Goal: Transaction & Acquisition: Purchase product/service

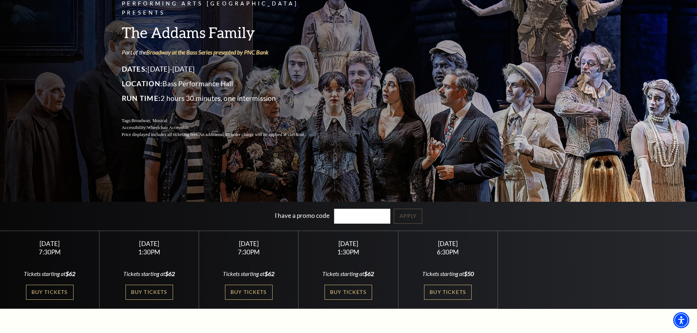
scroll to position [73, 0]
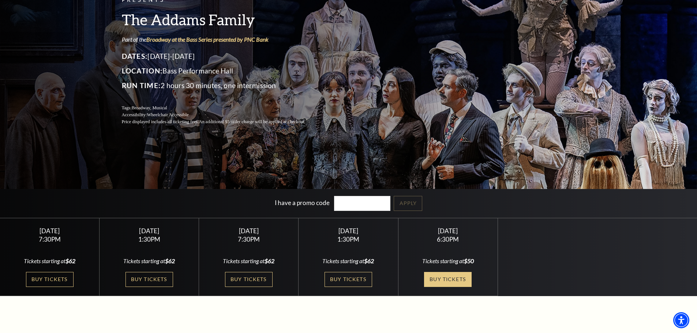
click at [444, 278] on link "Buy Tickets" at bounding box center [448, 279] width 48 height 15
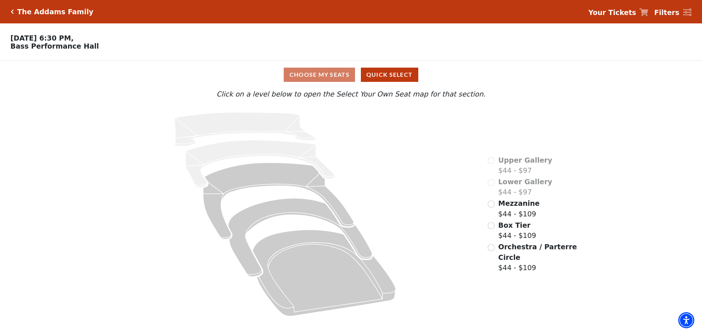
click at [11, 10] on icon "Click here to go back to filters" at bounding box center [12, 11] width 3 height 5
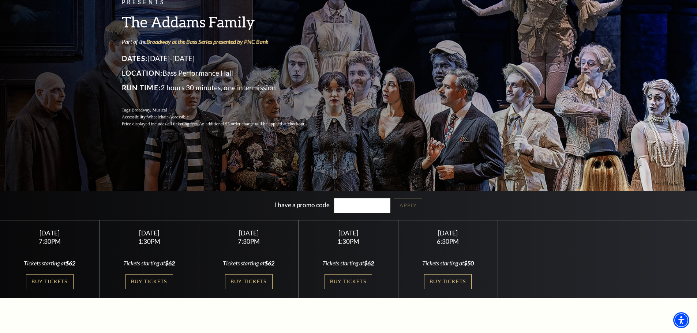
scroll to position [73, 0]
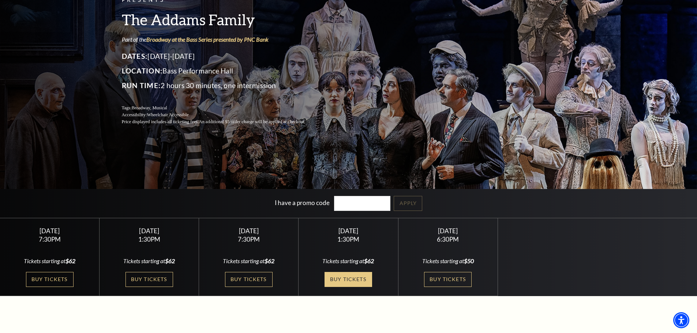
click at [352, 278] on link "Buy Tickets" at bounding box center [348, 279] width 48 height 15
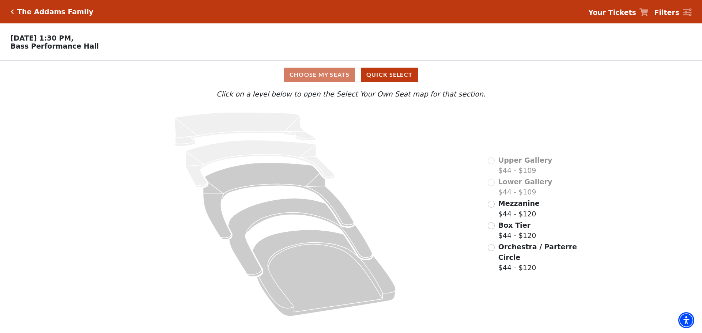
click at [12, 10] on icon "Click here to go back to filters" at bounding box center [12, 11] width 3 height 5
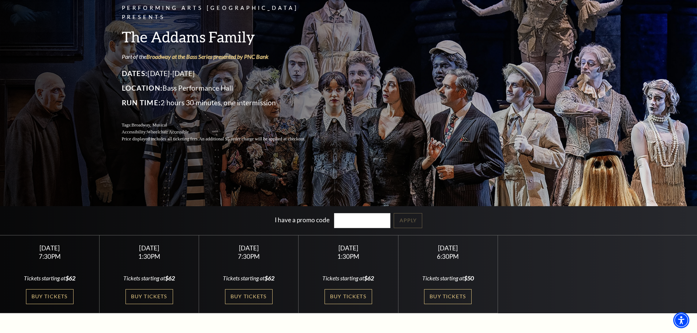
scroll to position [73, 0]
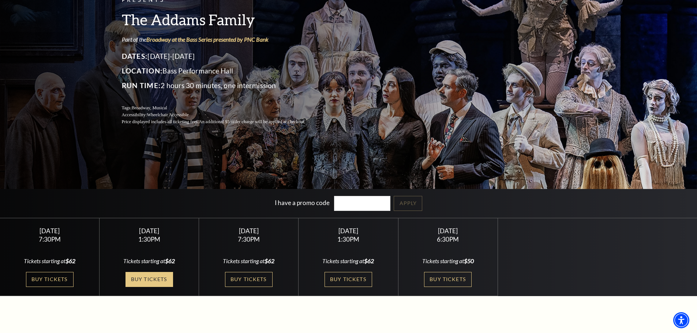
click at [146, 277] on link "Buy Tickets" at bounding box center [149, 279] width 48 height 15
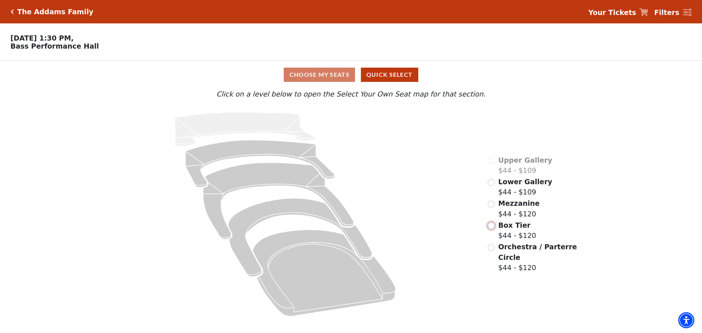
click at [495, 222] on input "Box Tier$44 - $120\a" at bounding box center [491, 225] width 7 height 7
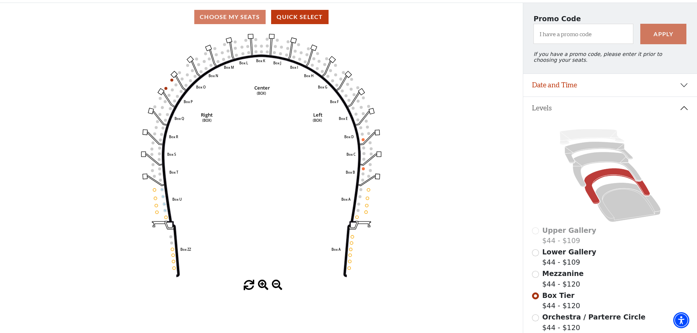
scroll to position [71, 0]
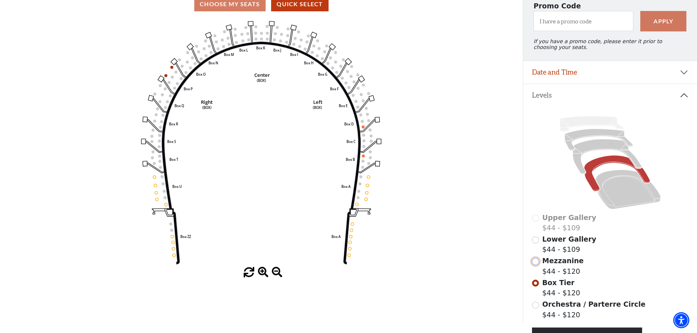
click at [536, 265] on input "Mezzanine$44 - $120\a" at bounding box center [535, 261] width 7 height 7
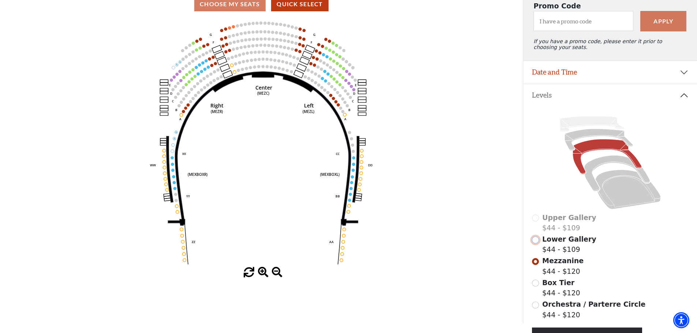
click at [535, 244] on input "Lower Gallery$44 - $109\a" at bounding box center [535, 240] width 7 height 7
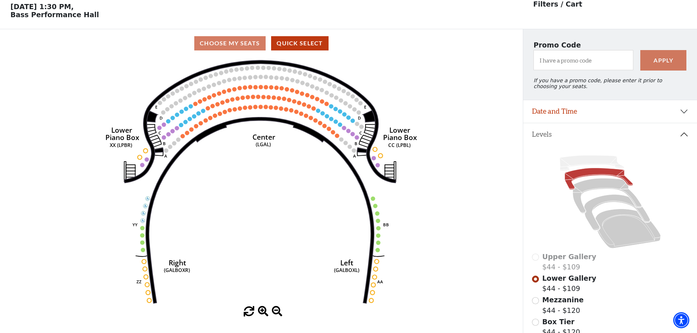
scroll to position [34, 0]
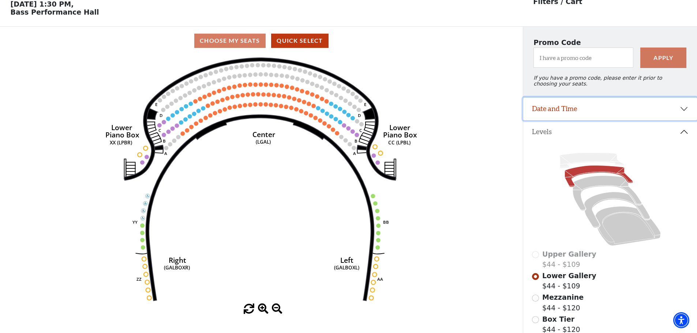
click at [684, 114] on button "Date and Time" at bounding box center [610, 109] width 174 height 23
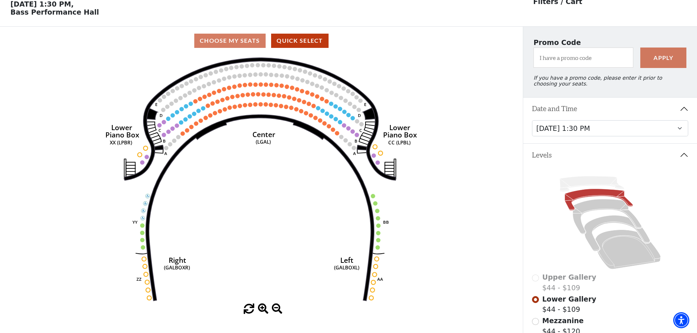
click at [443, 129] on icon "Right (GALBOXR) E D C B A E D C B A YY ZZ Left (GALBOXL) BB AA Center Lower Pia…" at bounding box center [261, 179] width 470 height 249
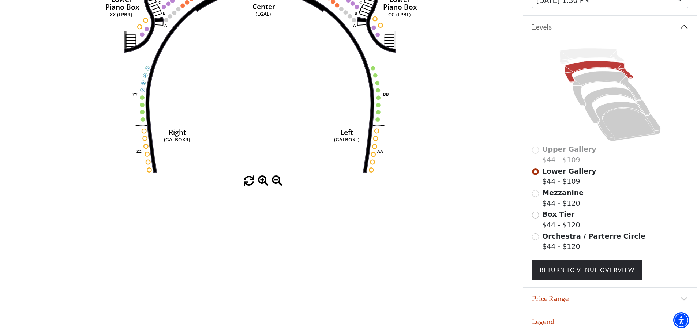
scroll to position [167, 0]
click at [607, 271] on link "Return To Venue Overview" at bounding box center [587, 270] width 110 height 20
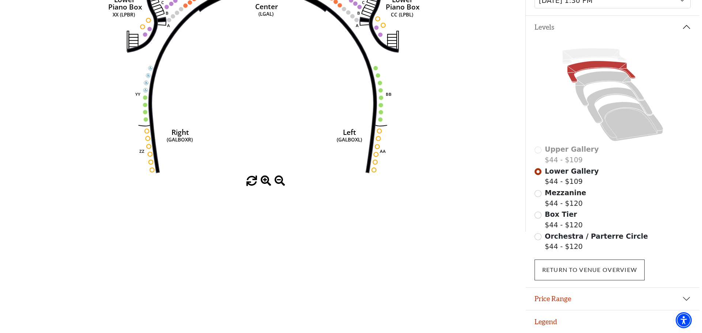
scroll to position [0, 0]
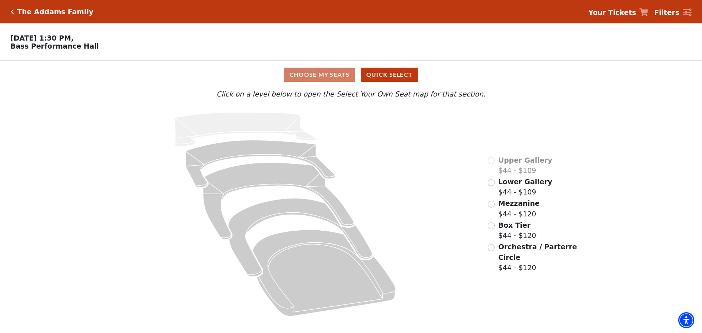
click at [11, 11] on icon "Click here to go back to filters" at bounding box center [12, 11] width 3 height 5
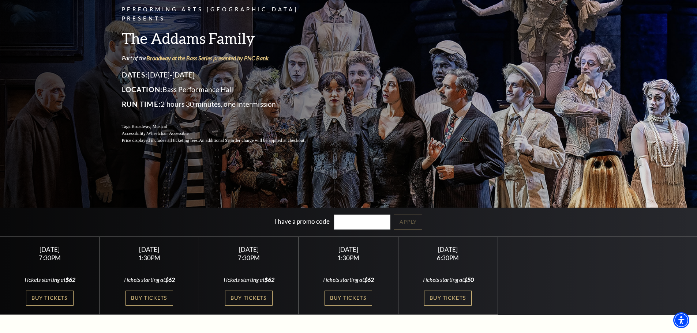
scroll to position [73, 0]
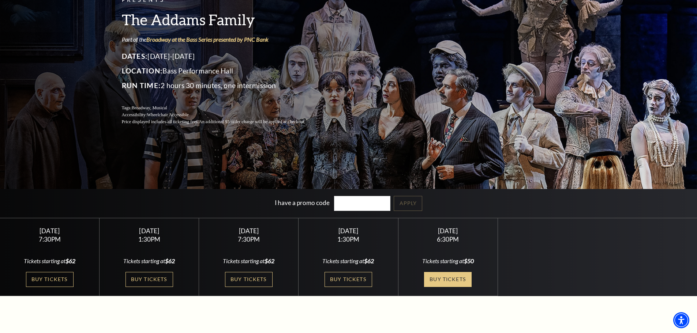
click at [436, 279] on link "Buy Tickets" at bounding box center [448, 279] width 48 height 15
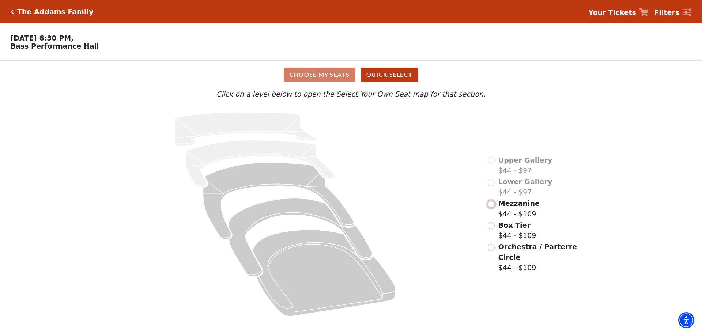
click at [492, 208] on input "Mezzanine$44 - $109\a" at bounding box center [491, 204] width 7 height 7
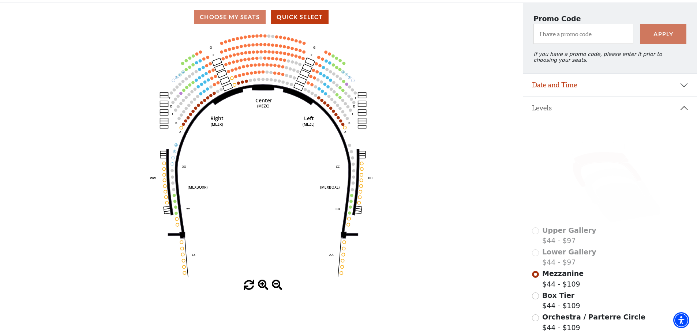
scroll to position [71, 0]
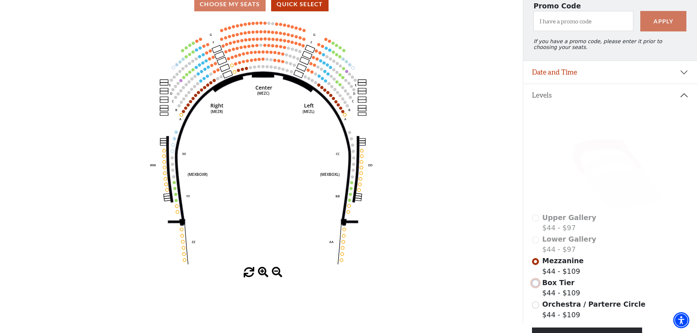
click at [535, 287] on input "Box Tier$44 - $109\a" at bounding box center [535, 283] width 7 height 7
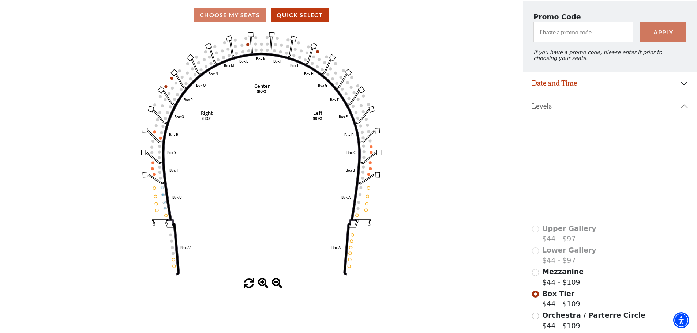
scroll to position [107, 0]
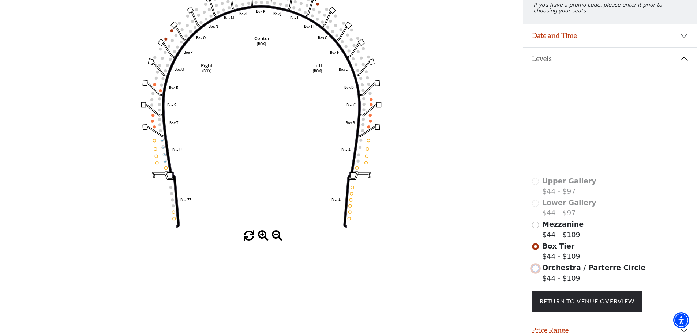
click at [533, 272] on input "Orchestra / Parterre Circle$44 - $109\a" at bounding box center [535, 268] width 7 height 7
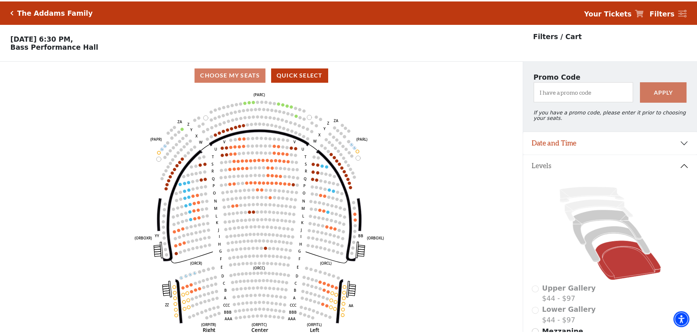
scroll to position [34, 0]
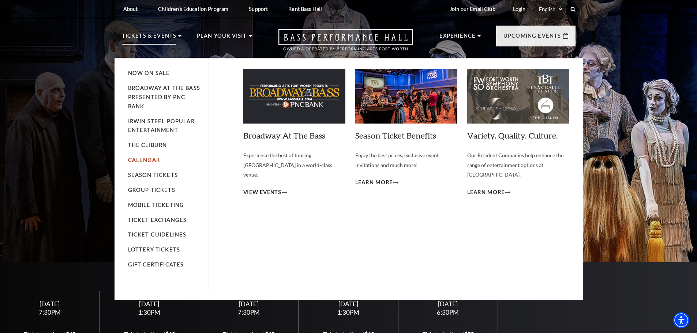
click at [148, 161] on link "Calendar" at bounding box center [144, 160] width 32 height 6
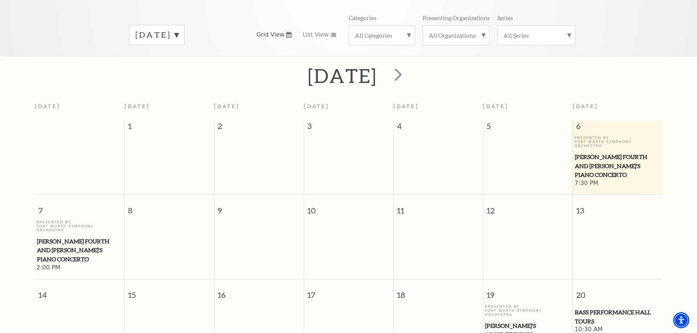
scroll to position [101, 0]
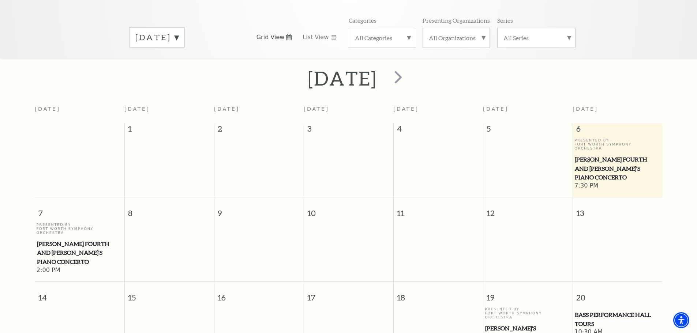
click at [407, 34] on label "All Categories" at bounding box center [382, 38] width 54 height 8
click at [370, 80] on label "Musical" at bounding box center [382, 86] width 54 height 12
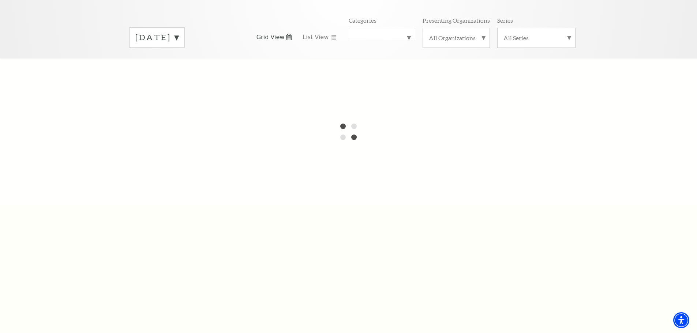
click at [568, 34] on label "All Series" at bounding box center [536, 38] width 66 height 8
click at [594, 29] on div "Tickets & Events / Calendar of Events September 2025 Grid View List View Catego…" at bounding box center [348, 16] width 697 height 86
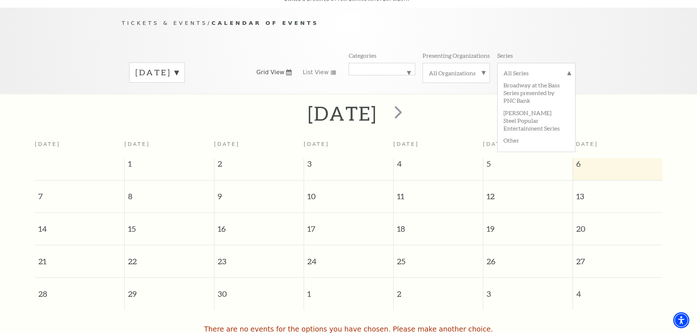
scroll to position [65, 0]
click at [179, 68] on label "September 2025" at bounding box center [156, 73] width 43 height 11
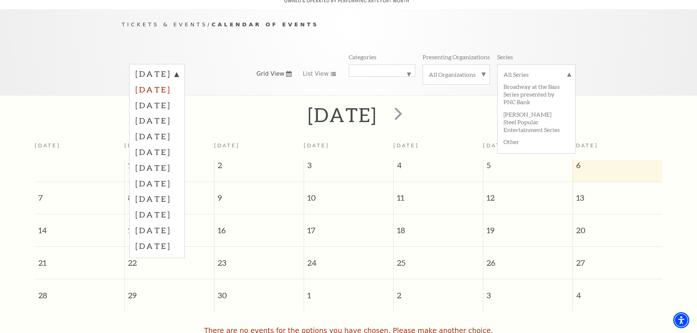
click at [179, 82] on label "October 2025" at bounding box center [156, 90] width 43 height 16
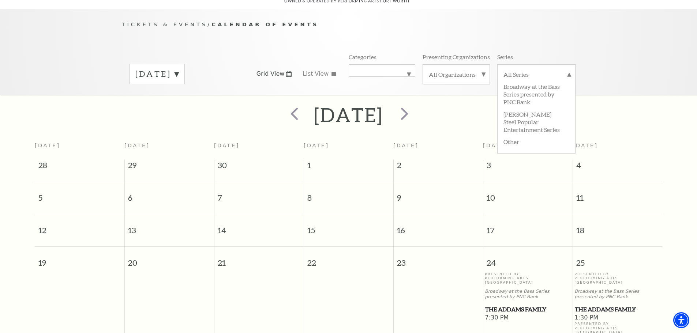
click at [227, 64] on div "October 2025" at bounding box center [183, 74] width 108 height 20
click at [407, 71] on label "Musical" at bounding box center [382, 71] width 54 height 0
click at [383, 71] on label "All Categories" at bounding box center [382, 76] width 54 height 10
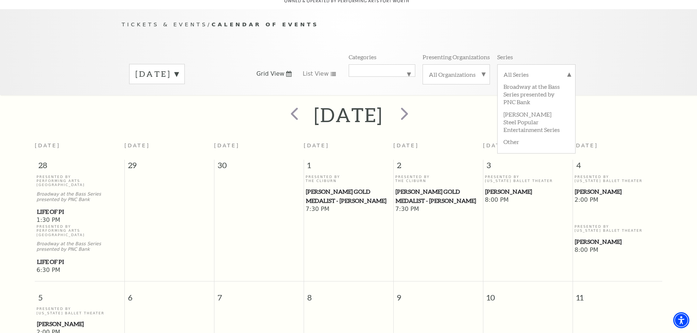
click at [179, 68] on label "October 2025" at bounding box center [156, 73] width 43 height 11
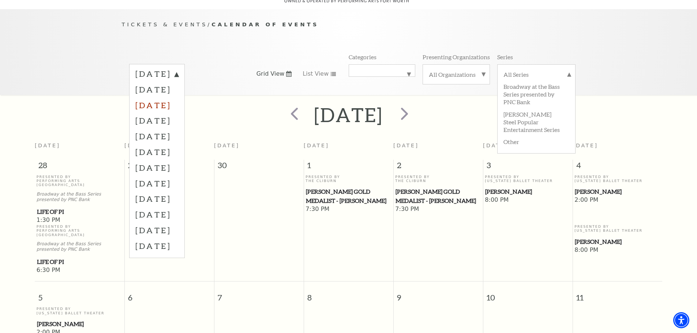
click at [179, 97] on label "November 2025" at bounding box center [156, 105] width 43 height 16
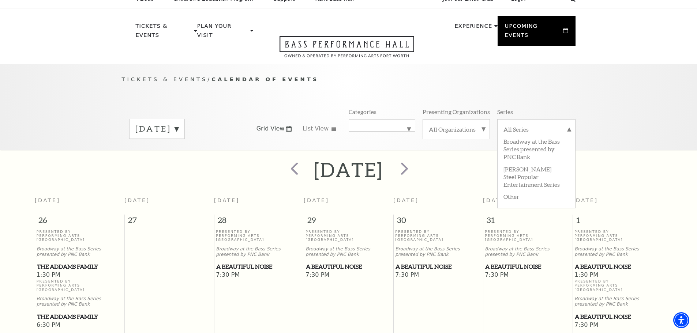
scroll to position [0, 0]
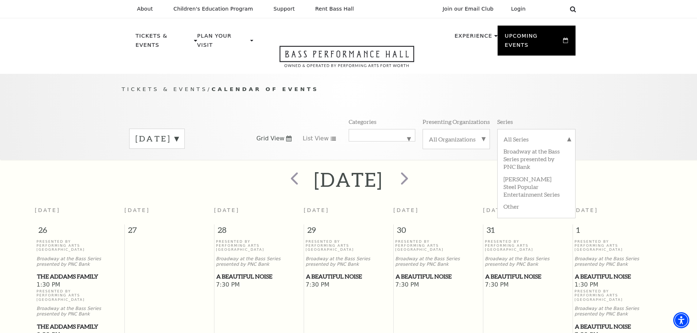
click at [574, 9] on icon at bounding box center [573, 9] width 7 height 7
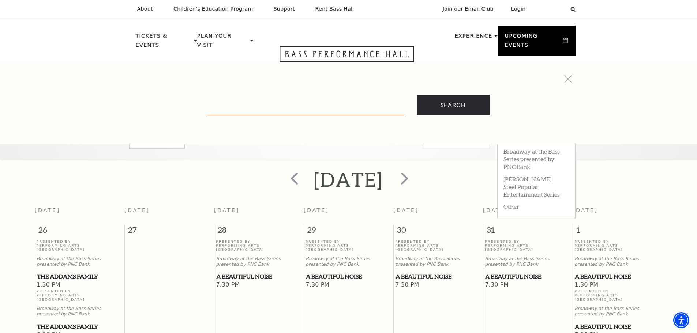
click at [302, 112] on input "Text field" at bounding box center [306, 107] width 198 height 15
type input "Spamolot"
click at [417, 95] on input "Search" at bounding box center [453, 105] width 73 height 20
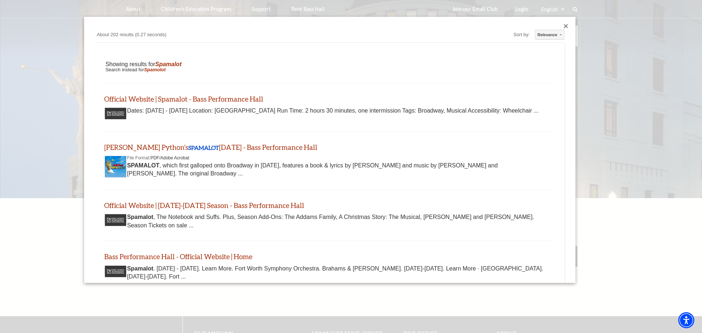
click at [564, 26] on div "Close dialog" at bounding box center [566, 26] width 4 height 4
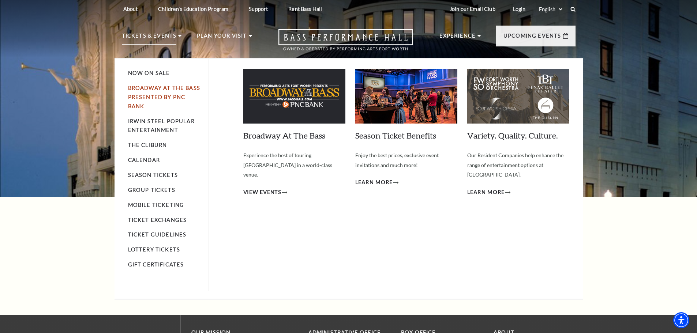
click at [166, 86] on link "Broadway At The Bass presented by PNC Bank" at bounding box center [164, 97] width 72 height 25
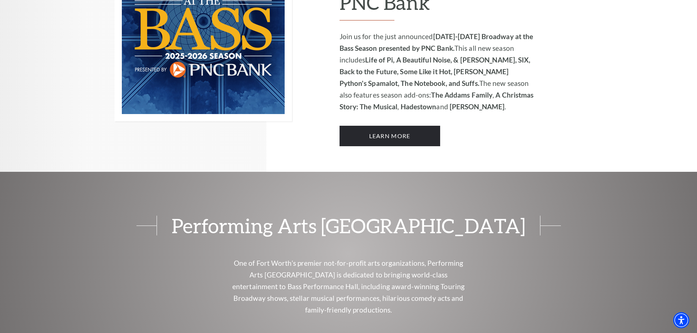
scroll to position [512, 0]
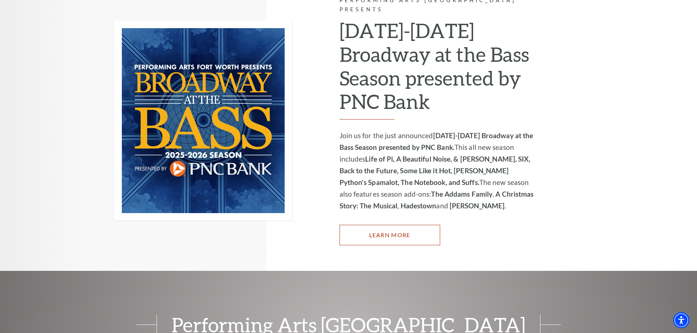
click at [382, 226] on link "Learn More" at bounding box center [389, 235] width 101 height 20
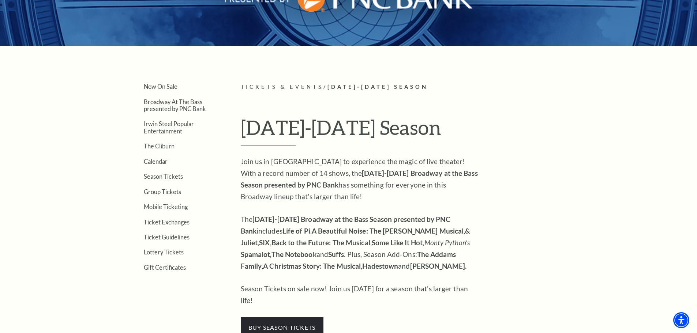
scroll to position [146, 0]
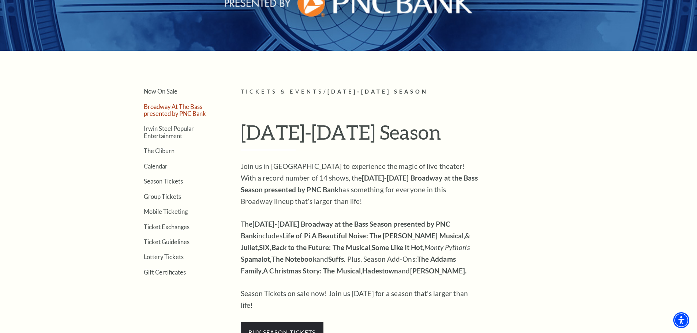
click at [153, 111] on link "Broadway At The Bass presented by PNC Bank" at bounding box center [175, 110] width 62 height 14
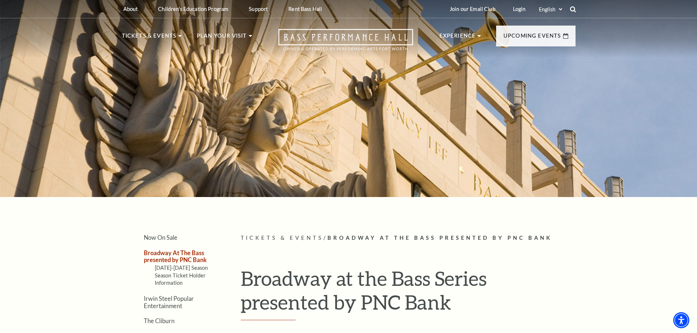
click at [571, 9] on icon at bounding box center [573, 9] width 7 height 7
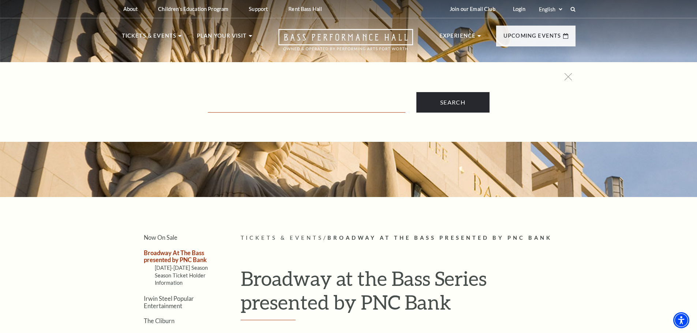
click at [305, 102] on input "Text field" at bounding box center [307, 105] width 198 height 15
type input "Some like it hot"
click at [416, 92] on input "Search" at bounding box center [452, 102] width 73 height 20
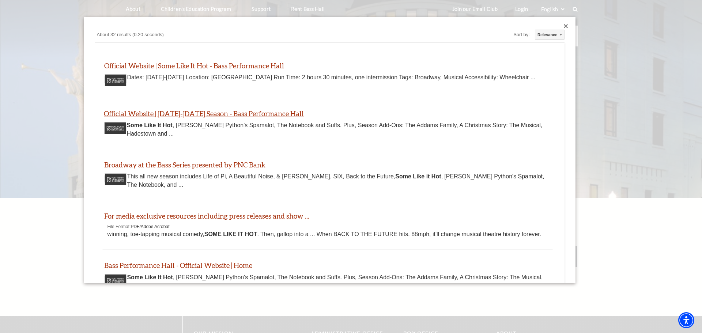
click at [196, 113] on link "Official Website | [DATE]-[DATE] Season - Bass Performance Hall" at bounding box center [204, 113] width 200 height 8
click at [564, 27] on div "Close dialog" at bounding box center [566, 26] width 4 height 4
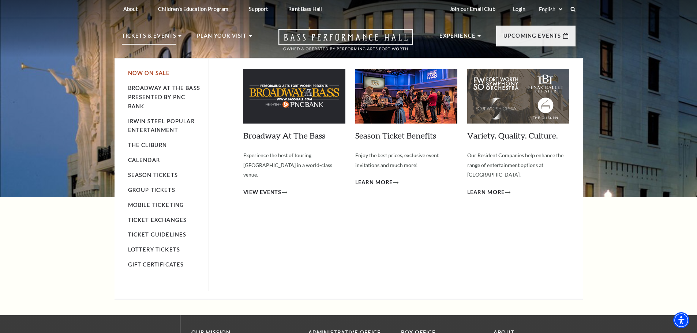
click at [158, 73] on link "Now On Sale" at bounding box center [149, 73] width 42 height 6
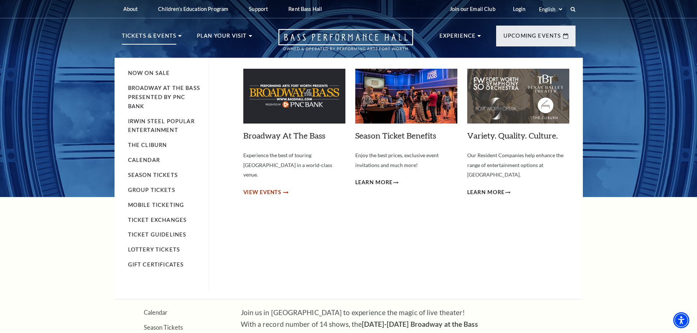
click at [249, 188] on span "View Events" at bounding box center [262, 192] width 38 height 9
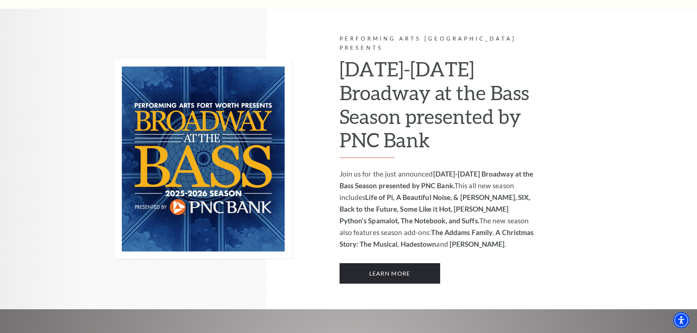
scroll to position [476, 0]
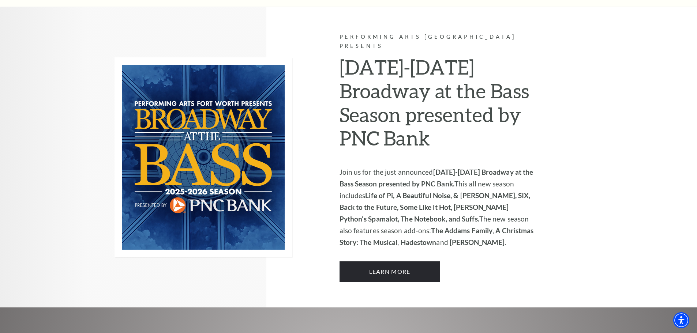
click at [469, 191] on strong "Life of Pi, A Beautiful Noise, & [PERSON_NAME], SIX, Back to the Future, Some L…" at bounding box center [434, 207] width 191 height 32
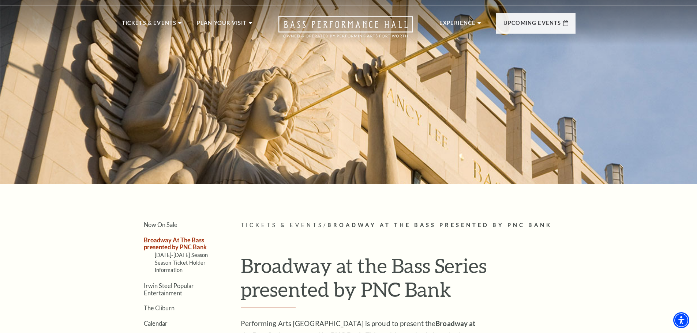
scroll to position [0, 0]
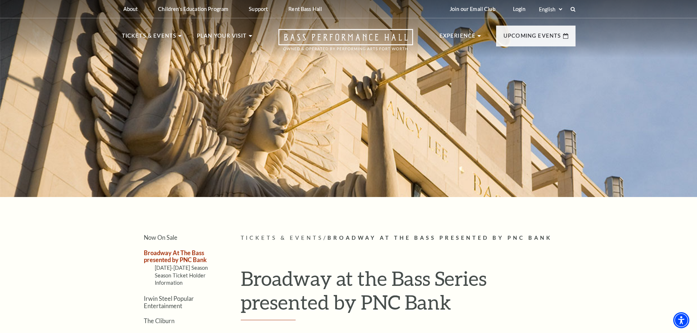
click at [572, 7] on icon at bounding box center [572, 9] width 5 height 5
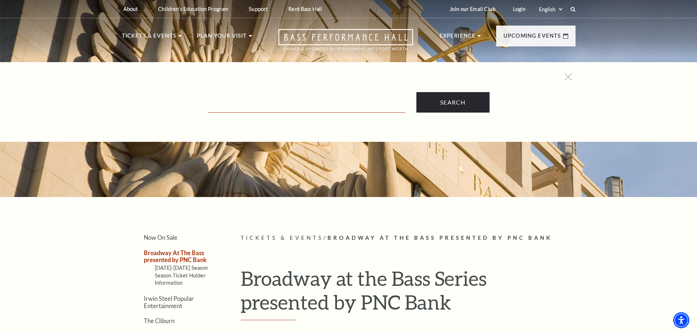
click at [256, 109] on input "Text field" at bounding box center [307, 105] width 198 height 15
type input "& Juliet"
click at [416, 92] on input "Search" at bounding box center [452, 102] width 73 height 20
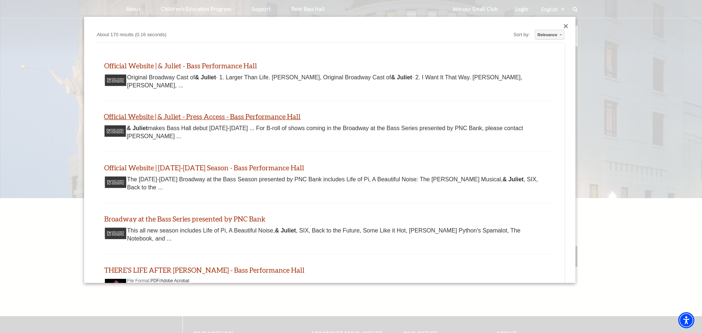
click at [247, 116] on link "Official Website | & Juliet - Press Access - Bass Performance Hall" at bounding box center [202, 116] width 197 height 8
click at [564, 25] on div "Close dialog" at bounding box center [566, 26] width 4 height 4
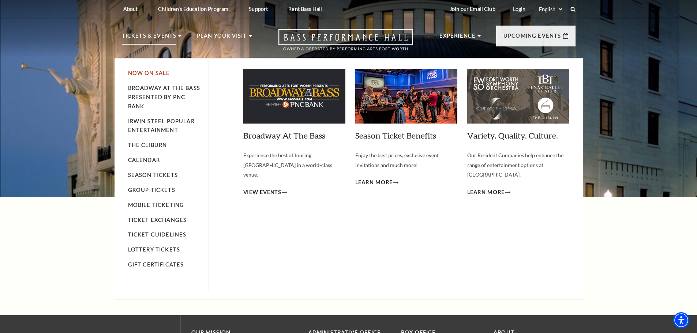
click at [157, 72] on link "Now On Sale" at bounding box center [149, 73] width 42 height 6
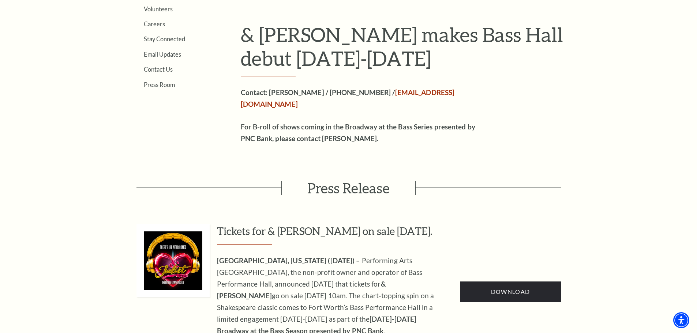
scroll to position [256, 0]
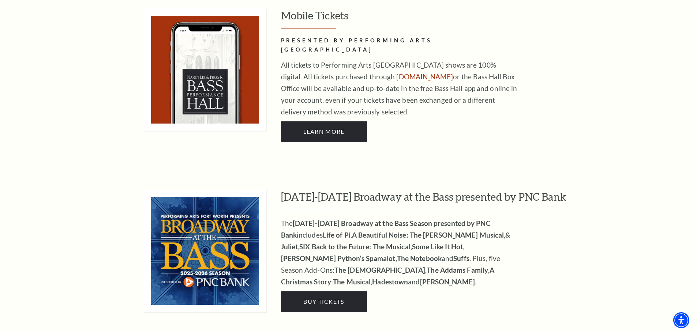
scroll to position [622, 0]
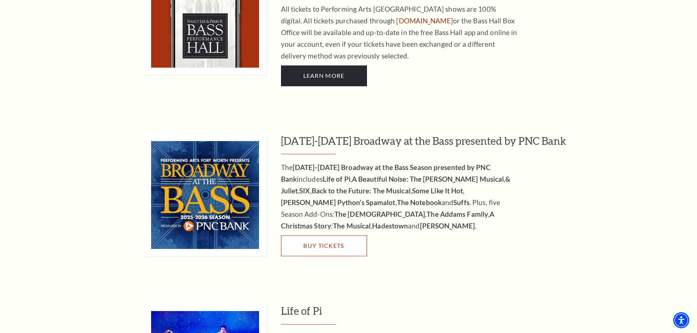
click at [335, 242] on span "Buy Tickets" at bounding box center [323, 245] width 41 height 7
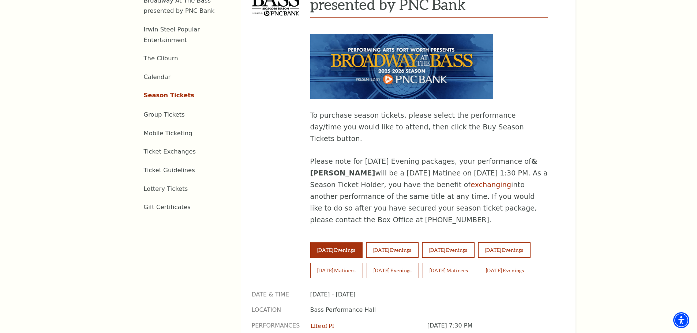
scroll to position [476, 0]
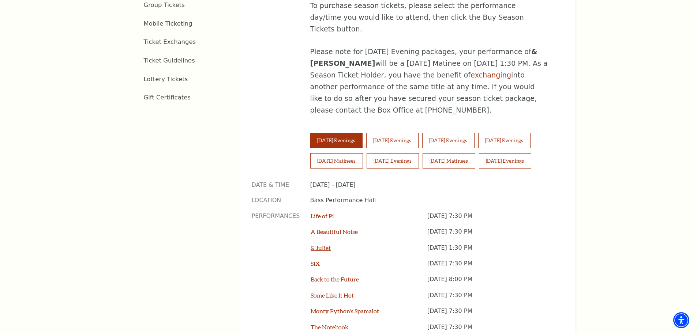
click at [327, 244] on link "& Juliet" at bounding box center [321, 247] width 20 height 7
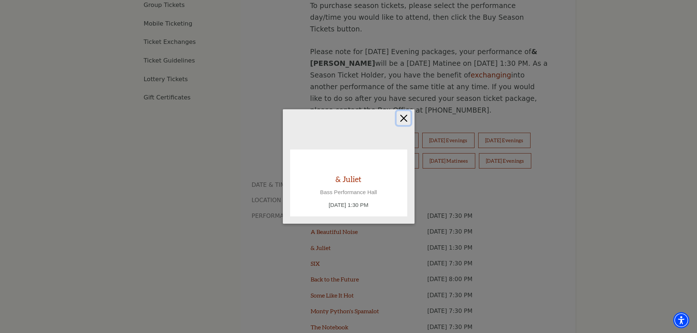
click at [403, 117] on button "Close" at bounding box center [404, 118] width 14 height 14
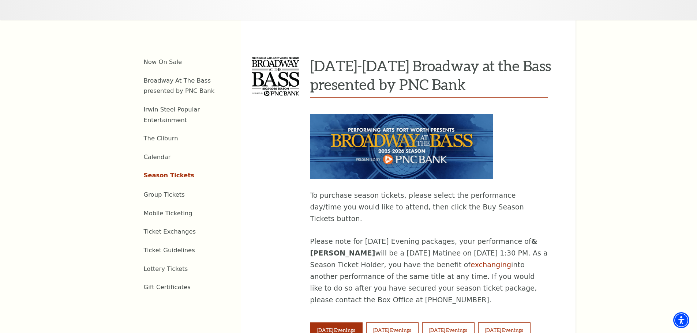
scroll to position [219, 0]
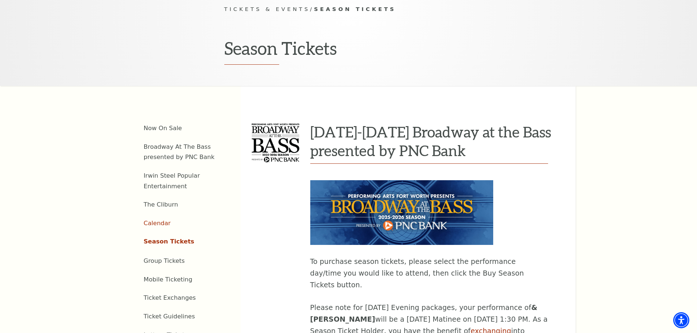
click at [161, 220] on link "Calendar" at bounding box center [157, 223] width 27 height 7
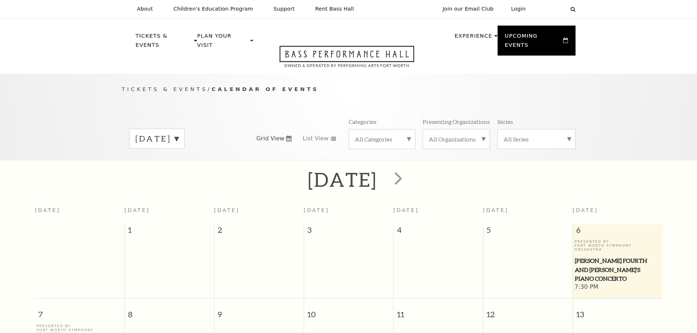
scroll to position [65, 0]
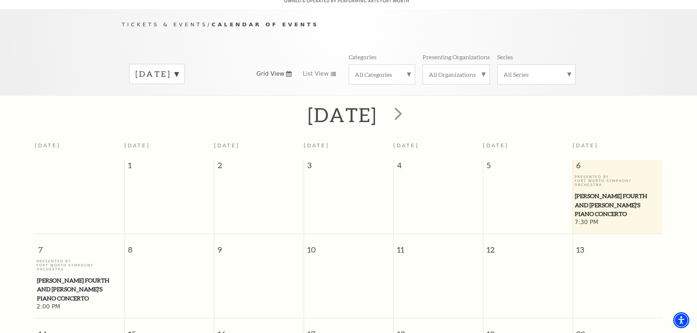
click at [179, 68] on label "September 2025" at bounding box center [156, 73] width 43 height 11
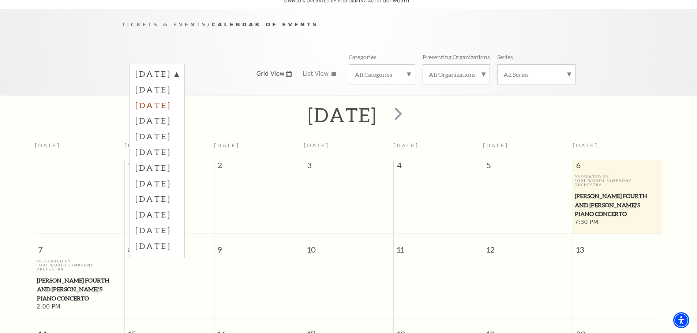
click at [179, 97] on label "November 2025" at bounding box center [156, 105] width 43 height 16
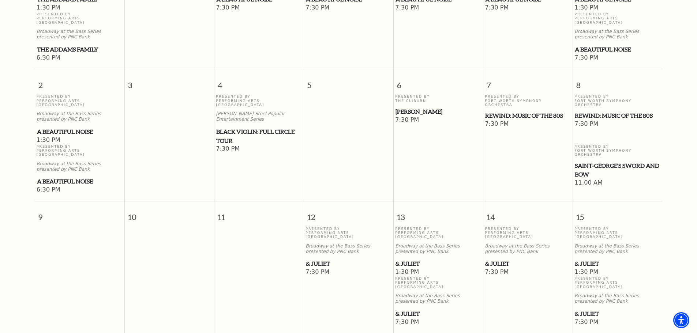
scroll to position [284, 0]
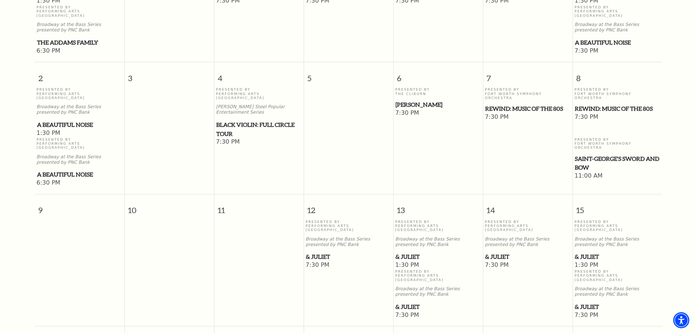
click at [591, 252] on span "& Juliet" at bounding box center [617, 256] width 85 height 9
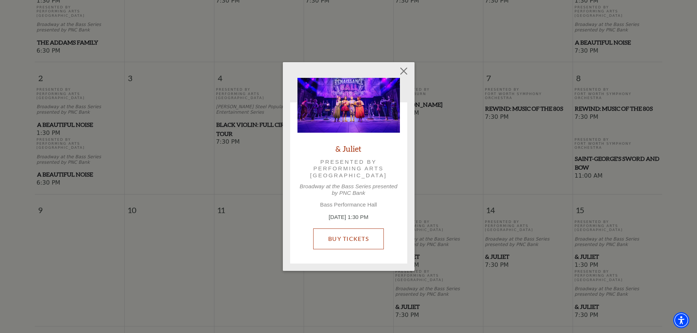
click at [351, 236] on link "Buy Tickets" at bounding box center [348, 239] width 71 height 20
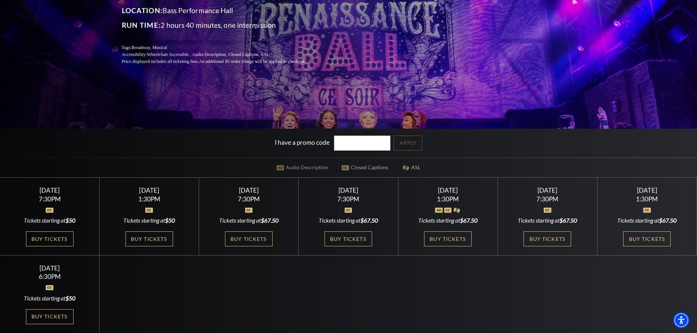
scroll to position [146, 0]
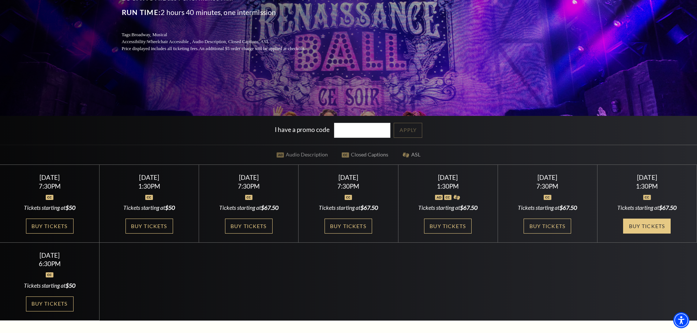
click at [651, 224] on link "Buy Tickets" at bounding box center [647, 226] width 48 height 15
click at [49, 222] on link "Buy Tickets" at bounding box center [50, 226] width 48 height 15
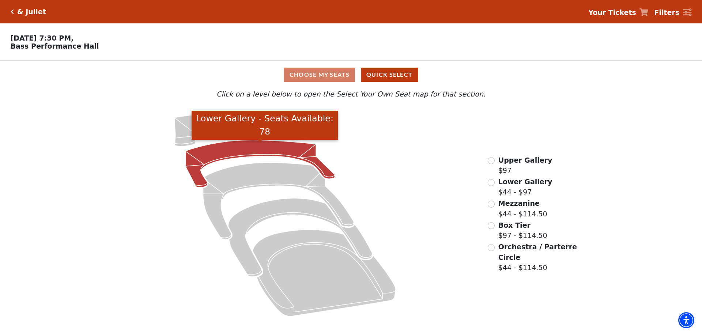
click at [245, 147] on icon "Lower Gallery - Seats Available: 78" at bounding box center [261, 164] width 150 height 48
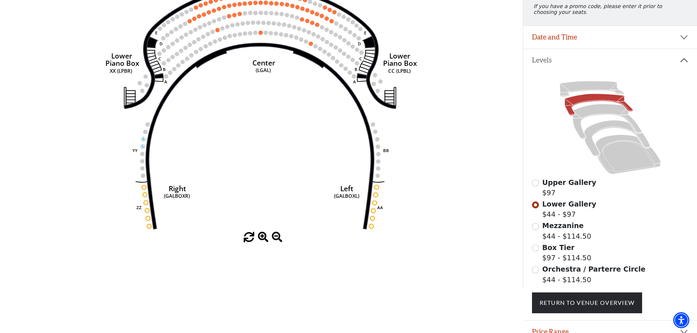
scroll to position [107, 0]
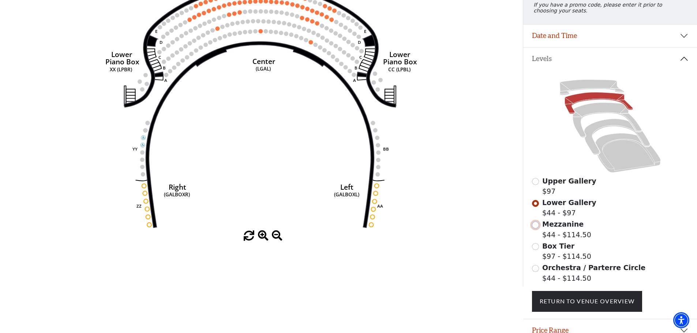
click at [536, 229] on input "Mezzanine$44 - $114.50\a" at bounding box center [535, 225] width 7 height 7
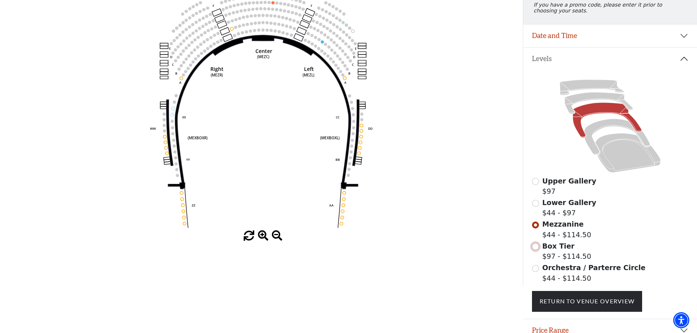
click at [535, 250] on input "Box Tier$97 - $114.50\a" at bounding box center [535, 246] width 7 height 7
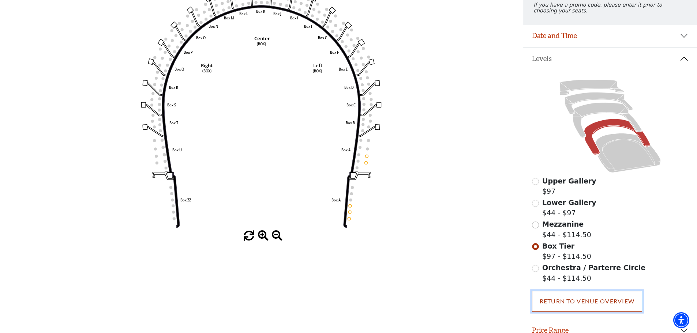
click at [596, 309] on link "Return To Venue Overview" at bounding box center [587, 301] width 110 height 20
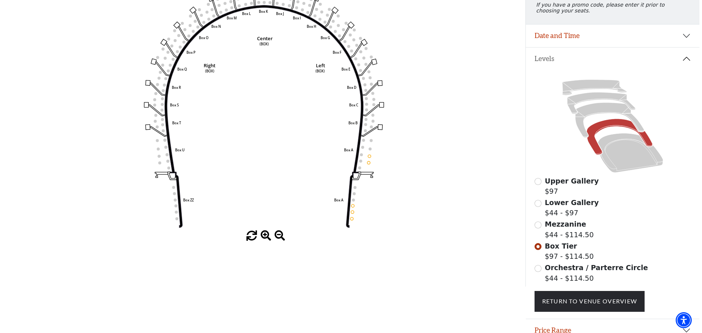
scroll to position [0, 0]
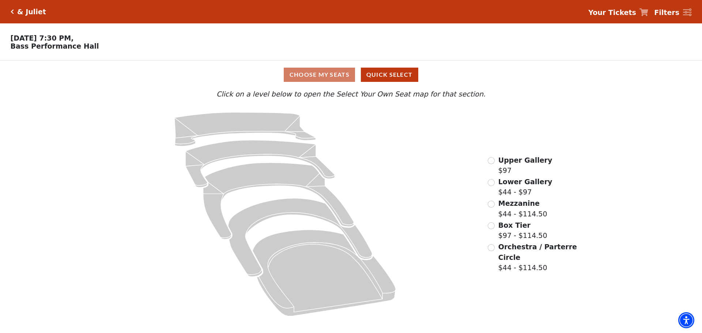
click at [12, 10] on icon "Click here to go back to filters" at bounding box center [12, 11] width 3 height 5
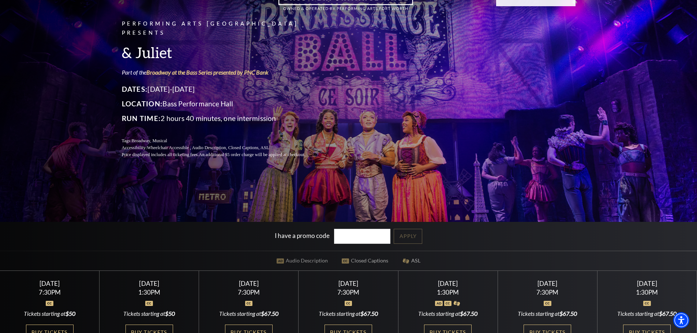
scroll to position [110, 0]
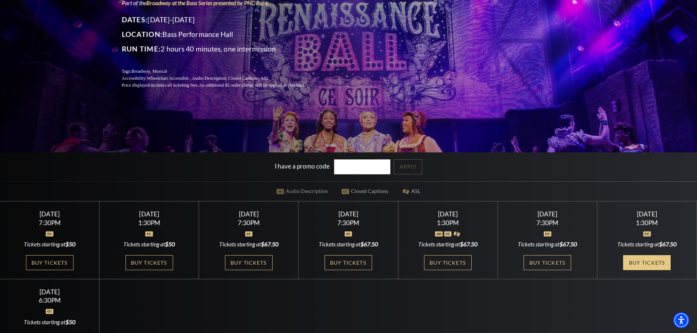
click at [655, 264] on link "Buy Tickets" at bounding box center [647, 262] width 48 height 15
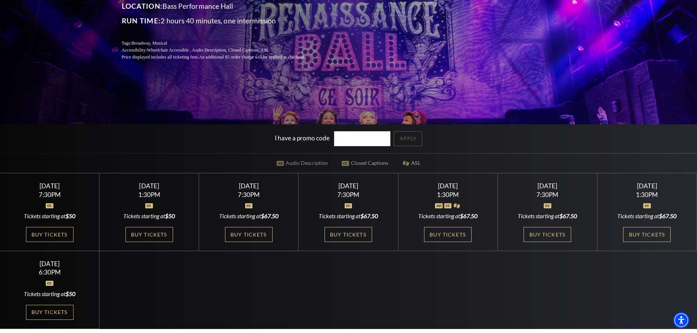
scroll to position [183, 0]
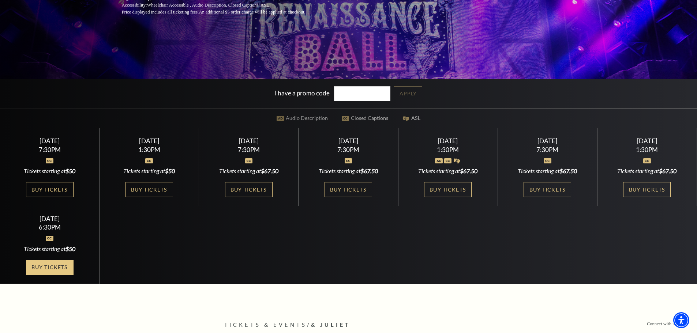
click at [40, 267] on link "Buy Tickets" at bounding box center [50, 267] width 48 height 15
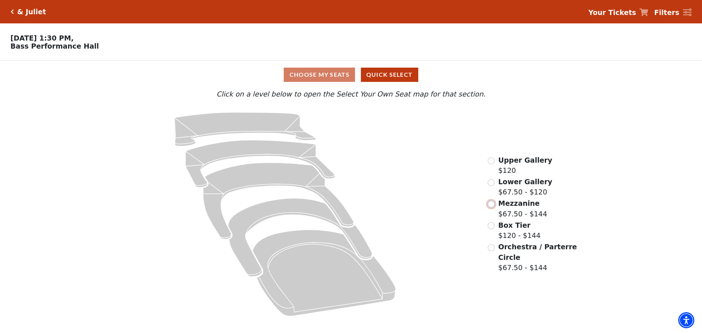
click at [491, 207] on input "Mezzanine$67.50 - $144\a" at bounding box center [491, 204] width 7 height 7
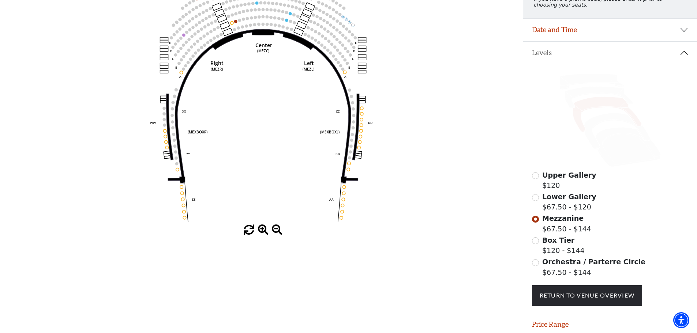
scroll to position [144, 0]
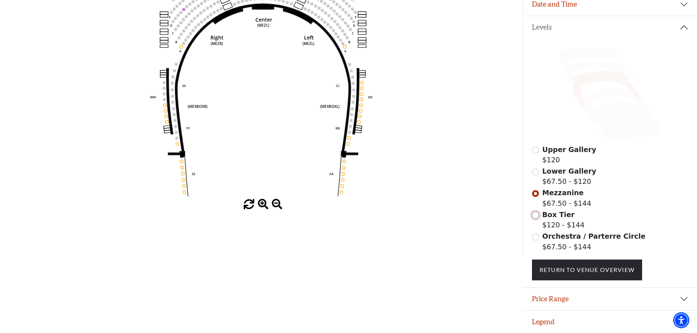
click at [535, 216] on input "Box Tier$120 - $144\a" at bounding box center [535, 215] width 7 height 7
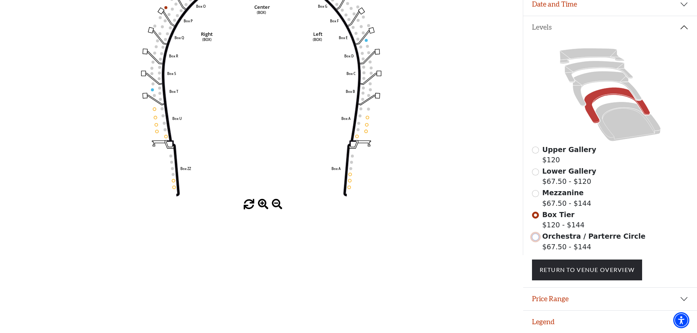
click at [535, 238] on input "Orchestra / Parterre Circle$67.50 - $144\a" at bounding box center [535, 237] width 7 height 7
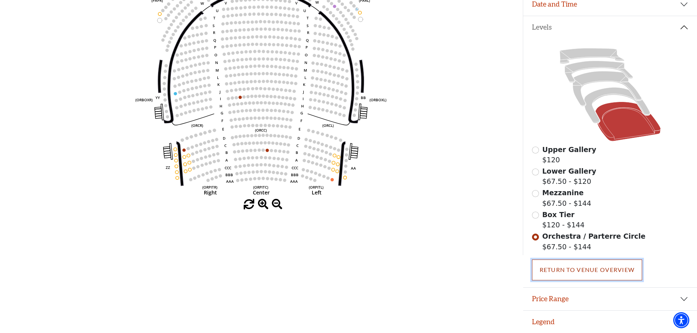
click at [598, 268] on link "Return To Venue Overview" at bounding box center [587, 270] width 110 height 20
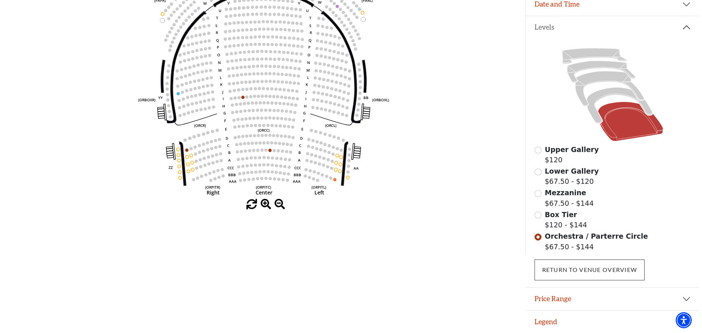
scroll to position [0, 0]
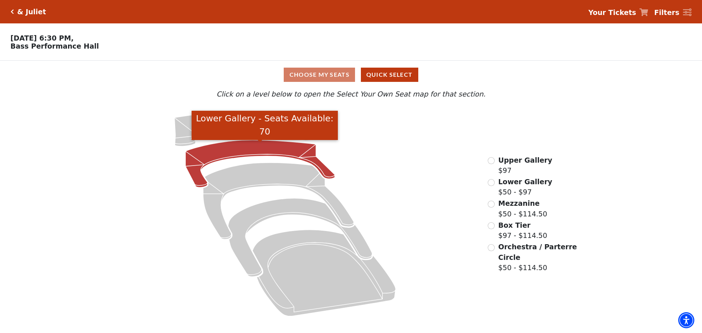
click at [255, 148] on icon "Lower Gallery - Seats Available: 70" at bounding box center [261, 164] width 150 height 48
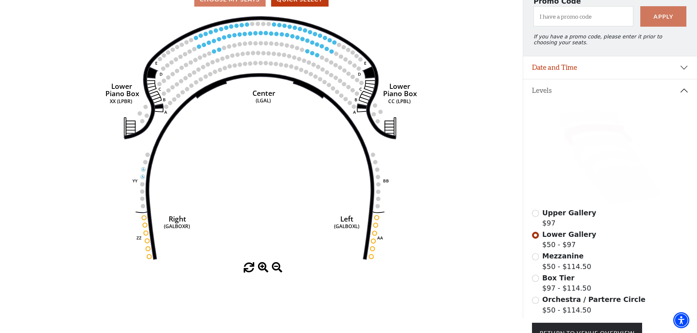
scroll to position [144, 0]
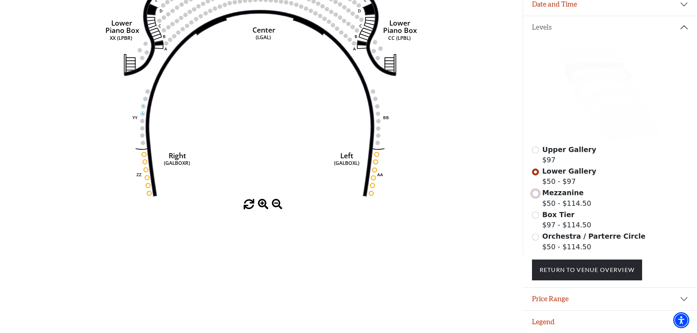
click at [535, 194] on input "Mezzanine$50 - $114.50\a" at bounding box center [535, 193] width 7 height 7
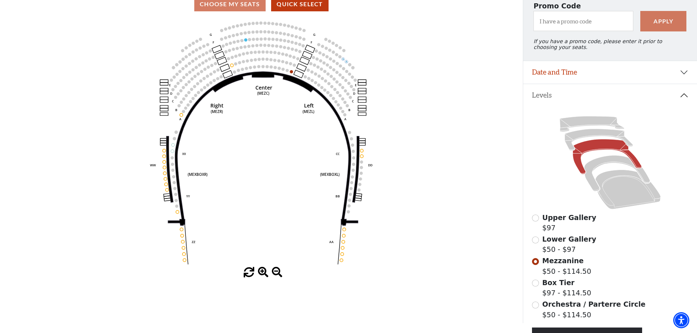
scroll to position [107, 0]
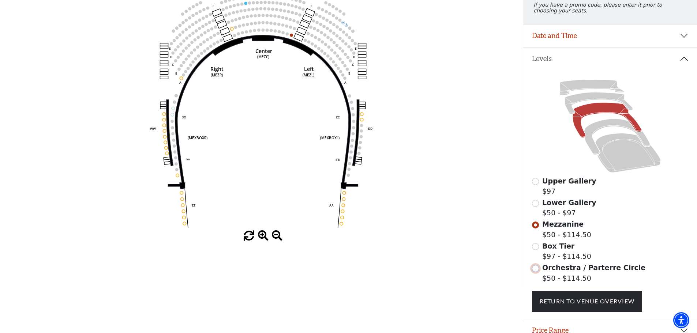
click at [534, 272] on input "Orchestra / Parterre Circle$50 - $114.50\a" at bounding box center [535, 268] width 7 height 7
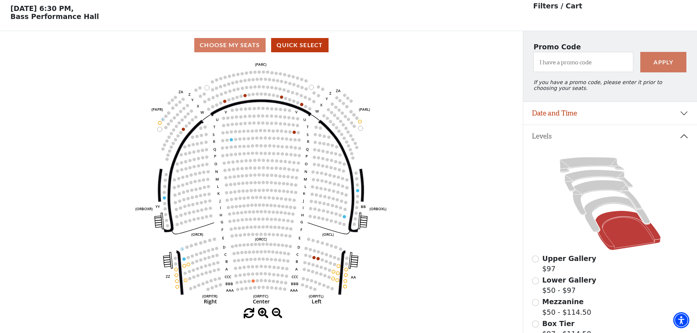
scroll to position [34, 0]
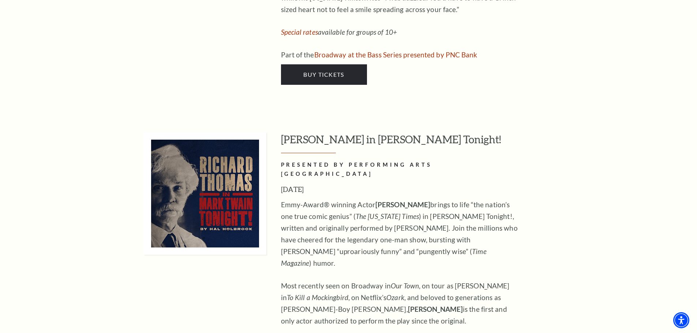
scroll to position [3512, 0]
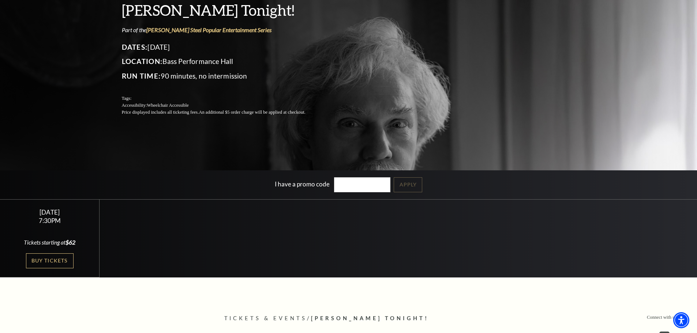
scroll to position [110, 0]
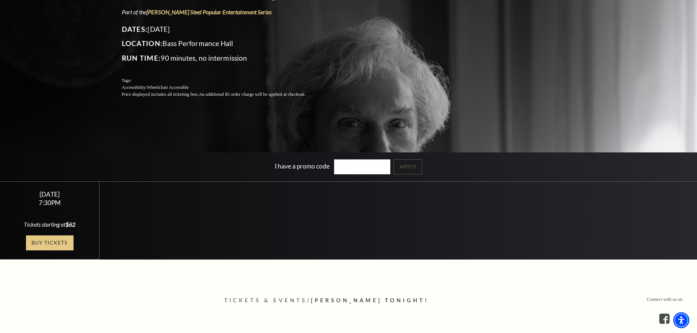
click at [64, 244] on link "Buy Tickets" at bounding box center [50, 243] width 48 height 15
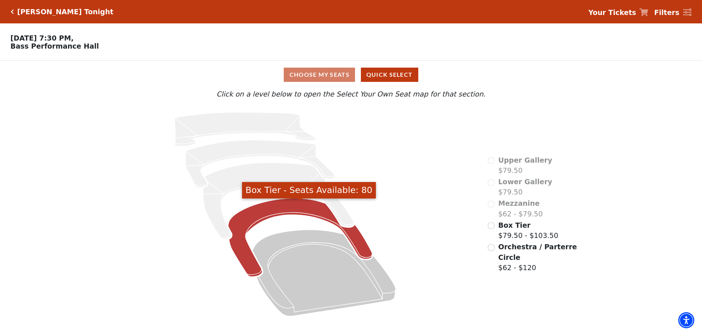
click at [303, 211] on icon "Box Tier - Seats Available: 80" at bounding box center [300, 238] width 144 height 79
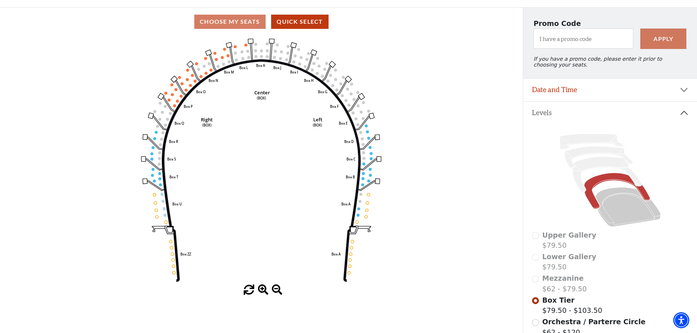
scroll to position [71, 0]
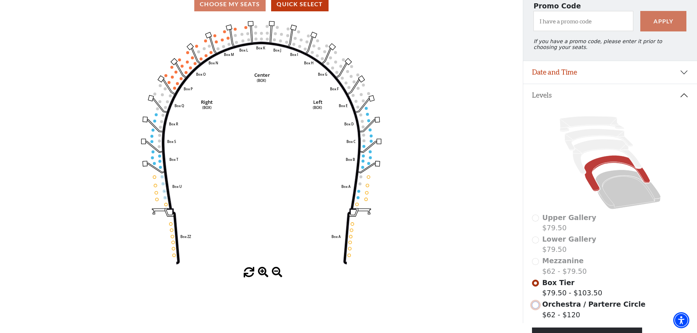
click at [537, 309] on input "Orchestra / Parterre Circle$62 - $120\a" at bounding box center [535, 305] width 7 height 7
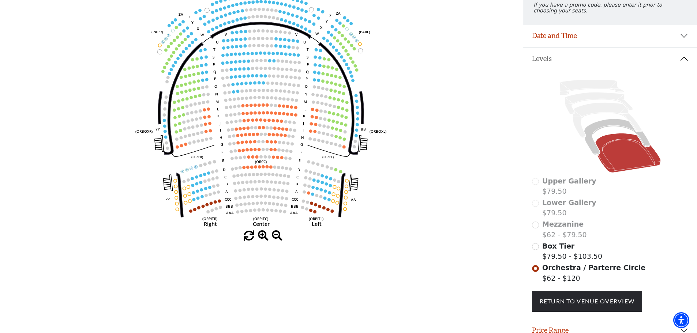
scroll to position [0, 0]
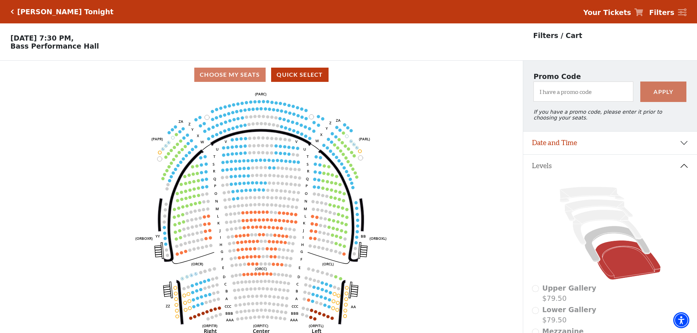
click at [11, 11] on icon "Click here to go back to filters" at bounding box center [12, 11] width 3 height 5
click at [11, 12] on icon "Click here to go back to filters" at bounding box center [12, 11] width 3 height 5
click at [14, 9] on div "[PERSON_NAME] Tonight" at bounding box center [64, 12] width 100 height 8
click at [12, 8] on div "[PERSON_NAME] Tonight" at bounding box center [62, 12] width 103 height 8
click at [11, 11] on icon "Click here to go back to filters" at bounding box center [12, 11] width 3 height 5
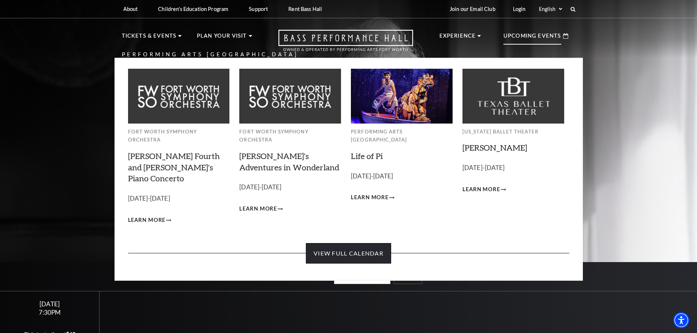
click at [323, 243] on link "View Full Calendar" at bounding box center [348, 253] width 85 height 20
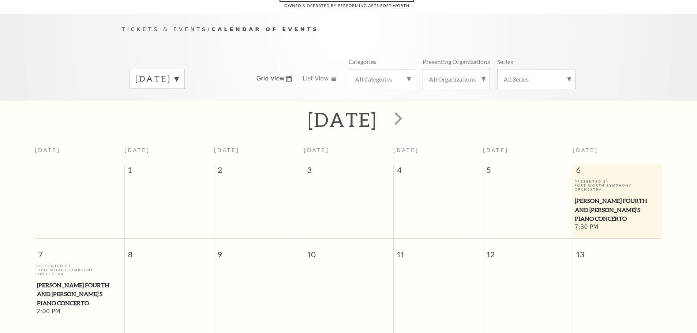
scroll to position [65, 0]
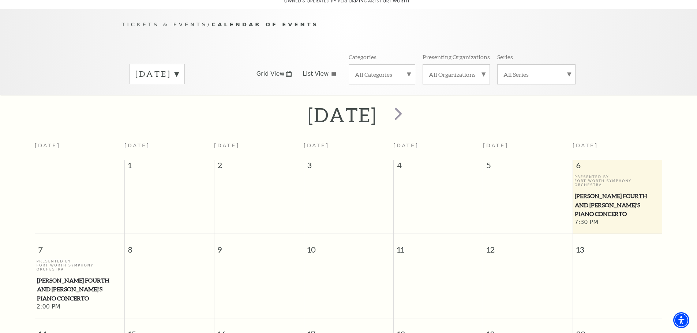
click at [331, 72] on use at bounding box center [333, 74] width 5 height 4
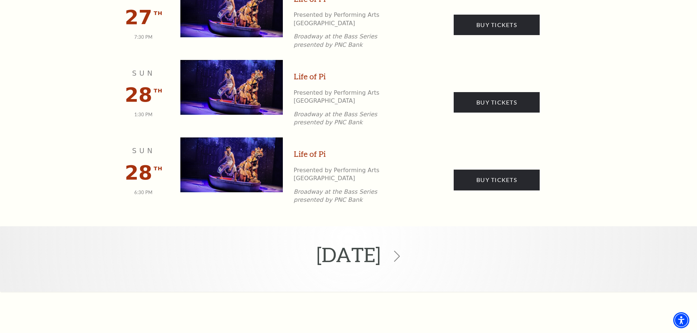
scroll to position [1126, 0]
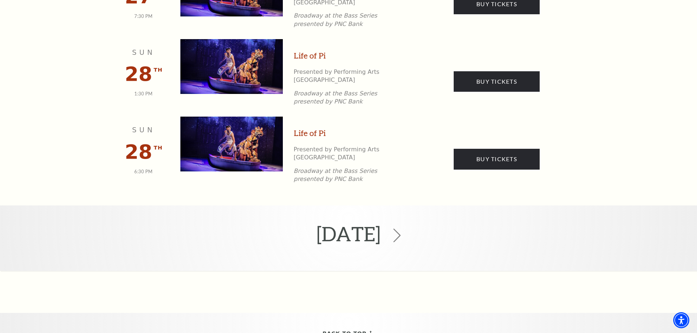
click at [404, 229] on icon at bounding box center [397, 236] width 14 height 14
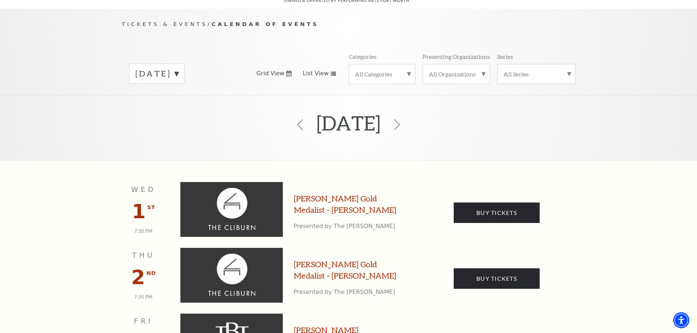
scroll to position [65, 0]
click at [179, 68] on label "October 2025" at bounding box center [156, 73] width 43 height 11
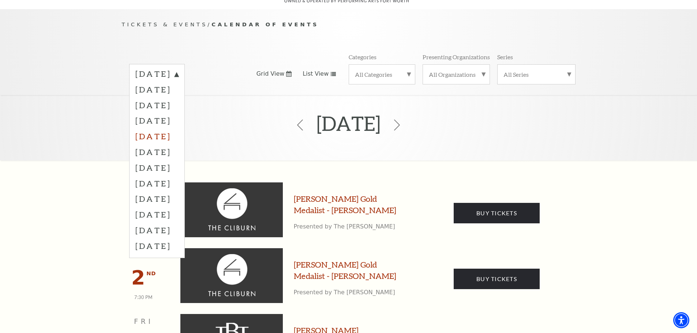
click at [179, 128] on label "January 2026" at bounding box center [156, 136] width 43 height 16
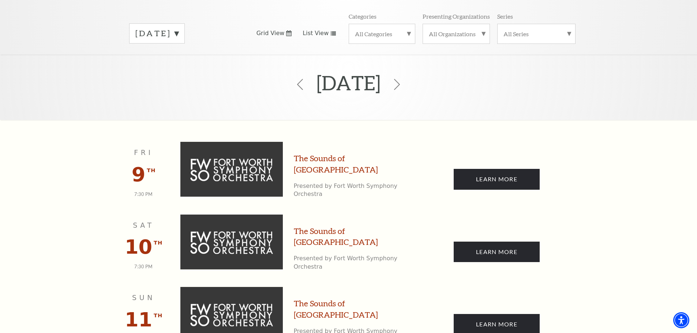
scroll to position [101, 0]
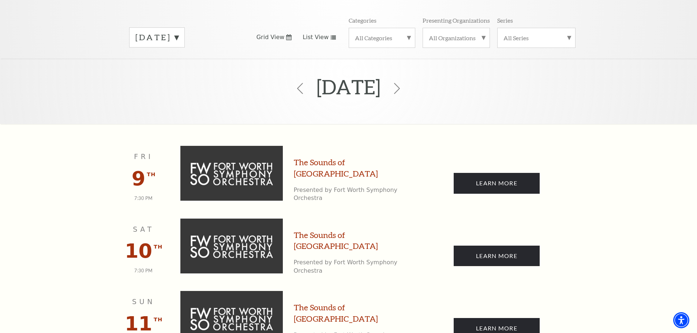
click at [179, 32] on label "January 2026" at bounding box center [156, 37] width 43 height 11
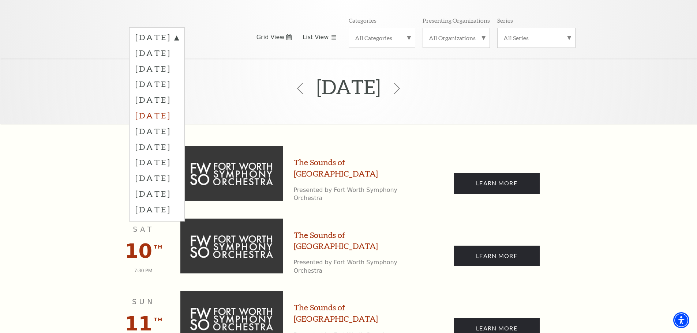
click at [179, 108] on label "February 2026" at bounding box center [156, 116] width 43 height 16
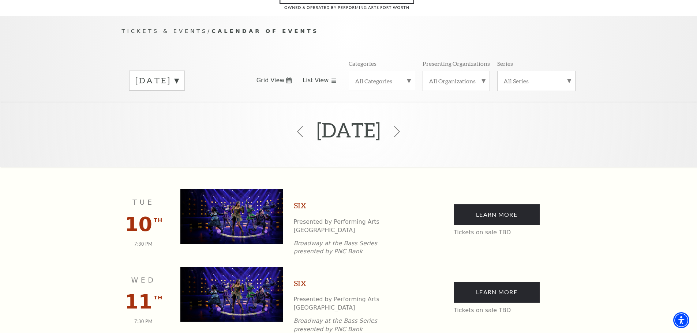
scroll to position [0, 0]
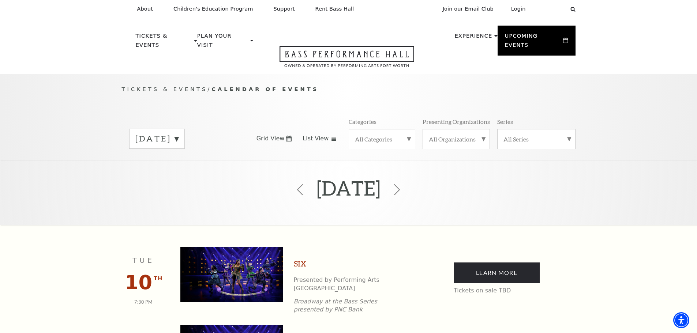
click at [179, 133] on label "February 2026" at bounding box center [156, 138] width 43 height 11
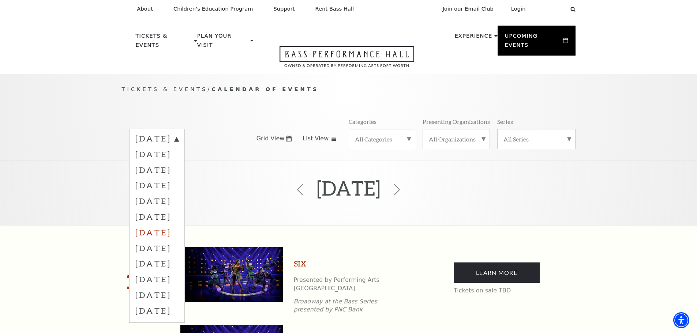
click at [179, 226] on label "March 2026" at bounding box center [156, 233] width 43 height 16
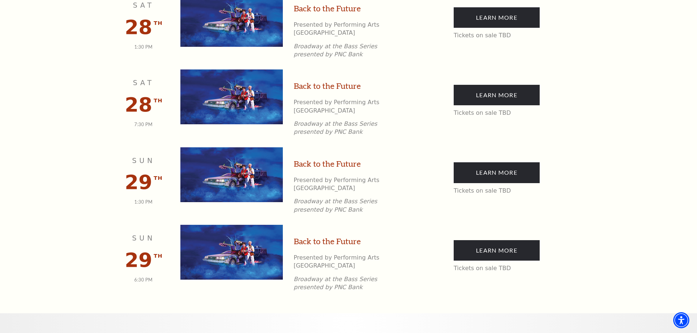
scroll to position [1418, 0]
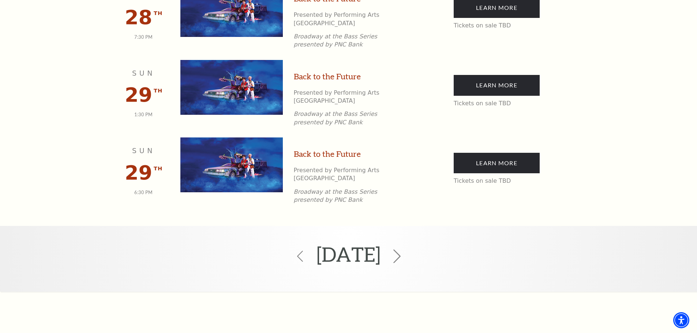
click at [404, 249] on icon at bounding box center [397, 256] width 14 height 14
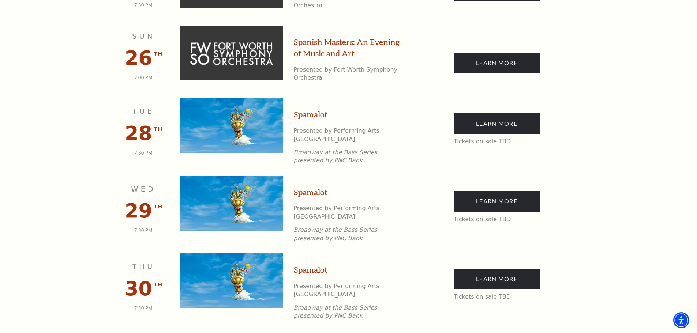
scroll to position [1272, 0]
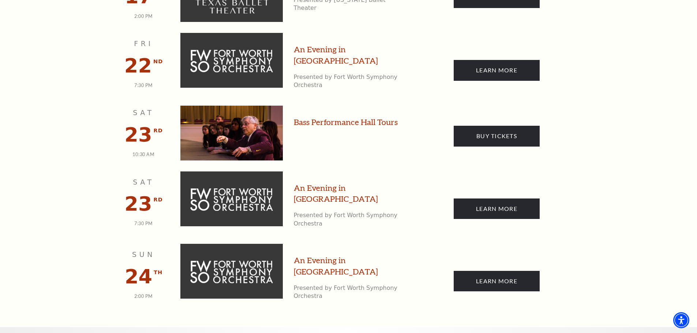
scroll to position [1235, 0]
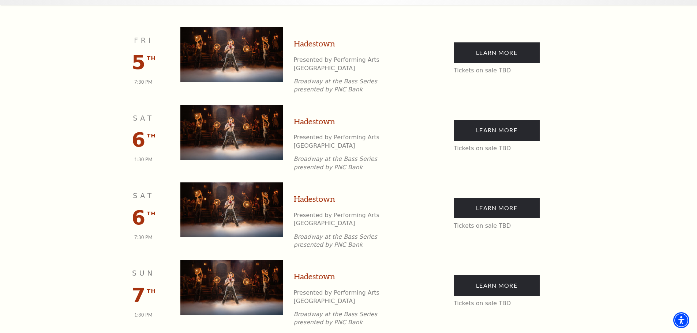
scroll to position [101, 0]
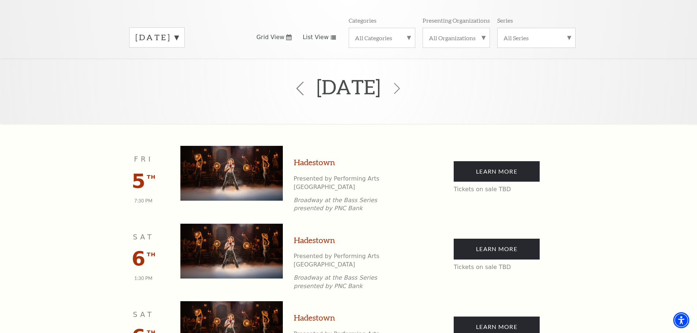
click at [293, 82] on icon at bounding box center [300, 89] width 14 height 14
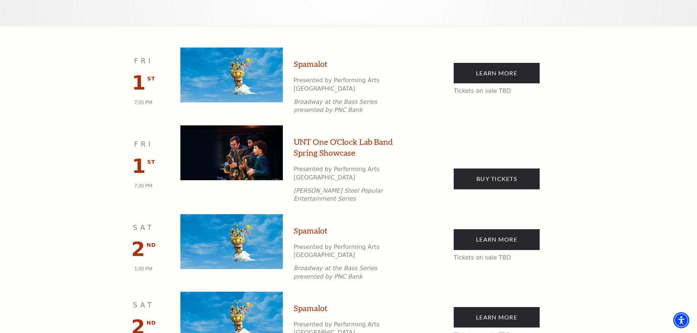
scroll to position [211, 0]
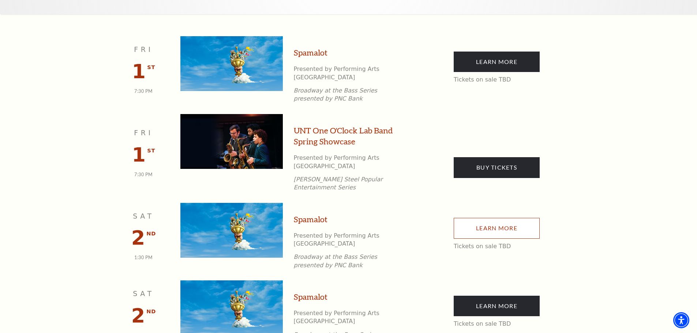
click at [493, 218] on link "Learn More" at bounding box center [497, 228] width 86 height 20
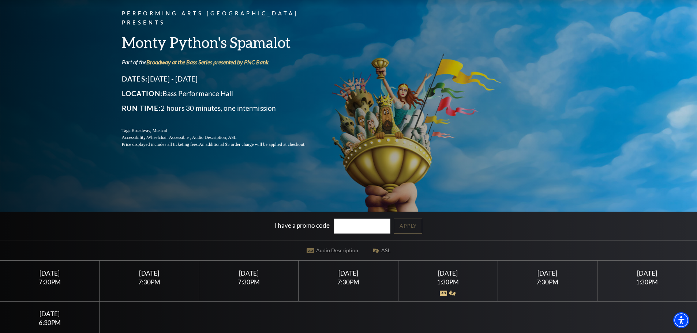
scroll to position [73, 0]
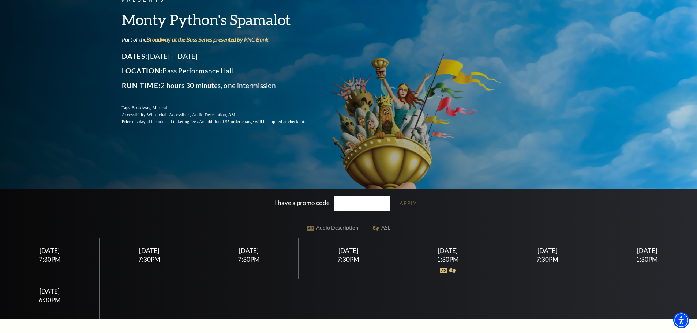
click at [643, 254] on div "[DATE]" at bounding box center [647, 251] width 82 height 8
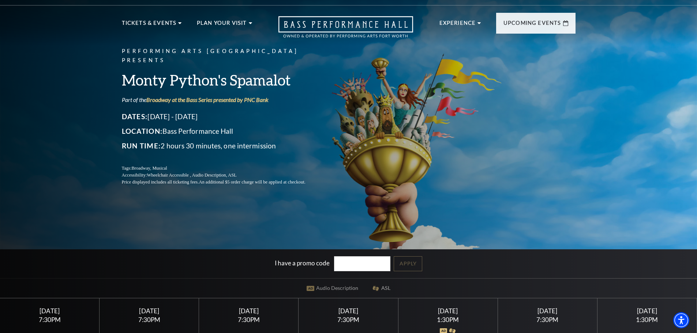
scroll to position [0, 0]
